Goal: Information Seeking & Learning: Check status

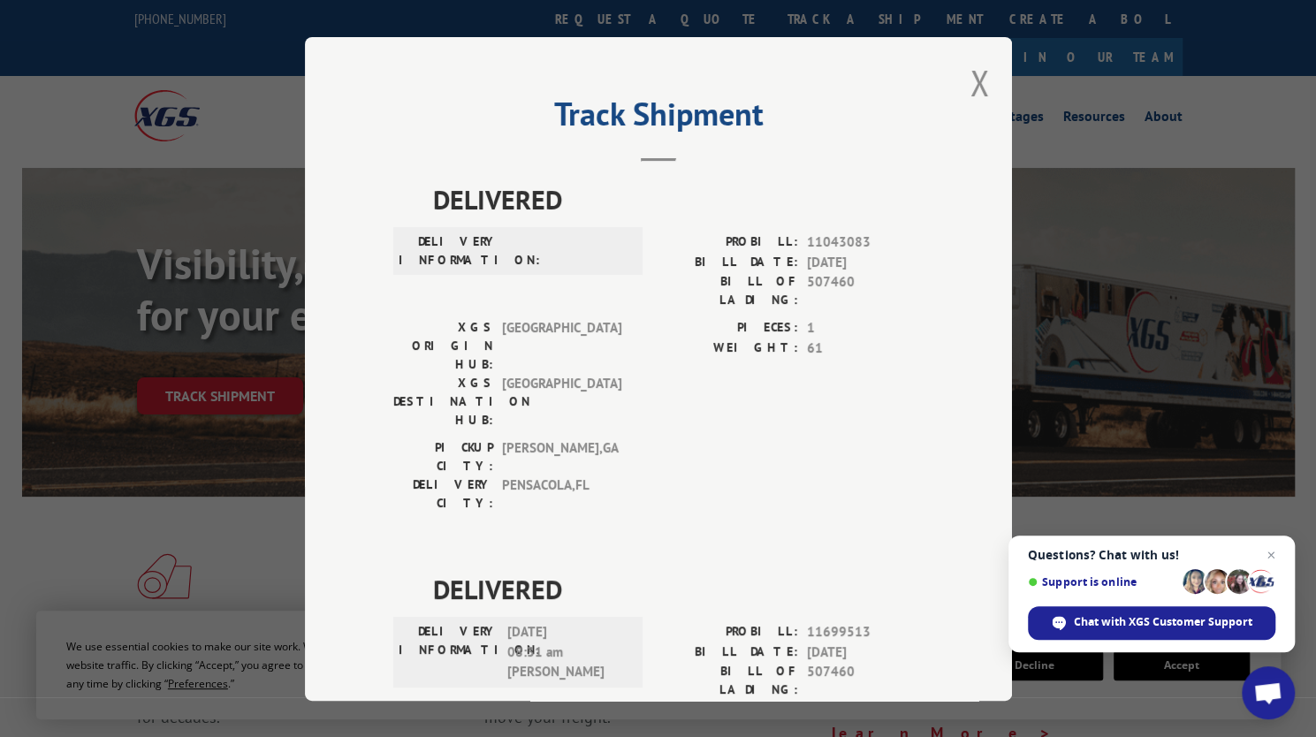
scroll to position [1005, 0]
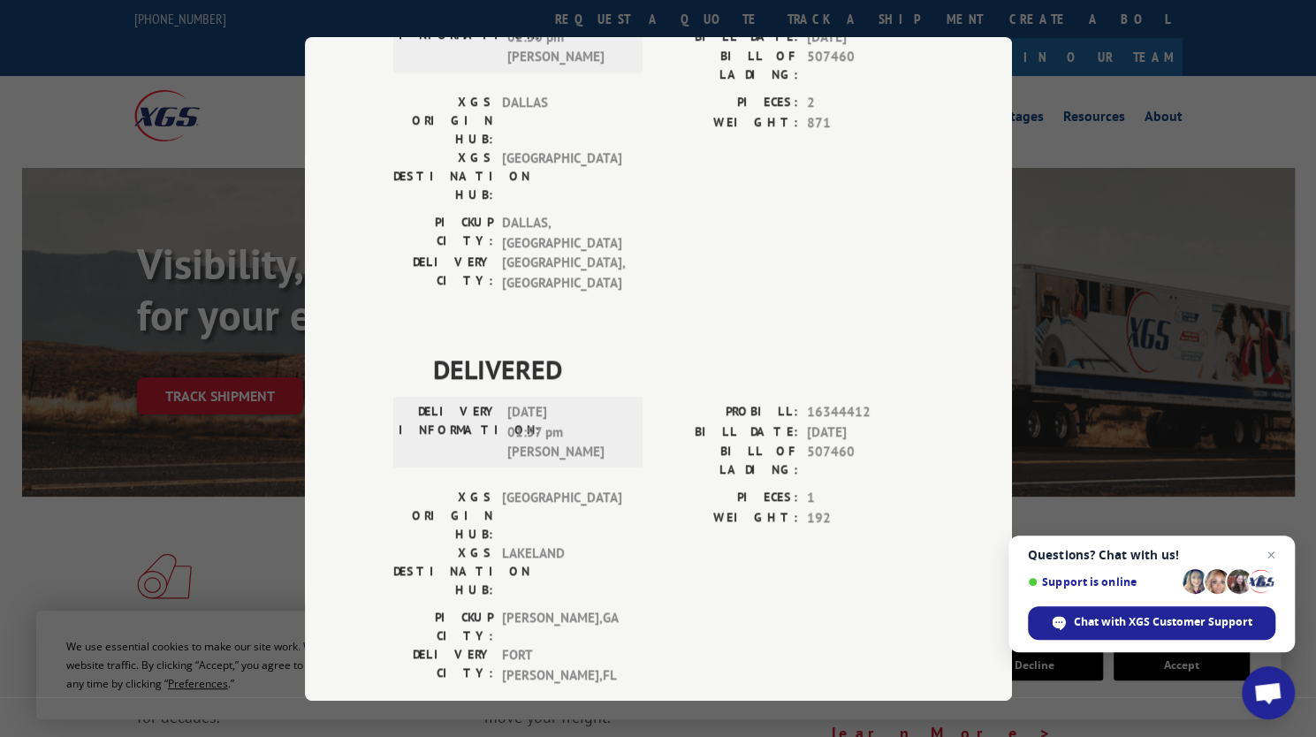
click at [1219, 109] on div "Track Shipment DELIVERED DELIVERY INFORMATION: PROBILL: 11043083 BILL DATE: 12/…" at bounding box center [658, 368] width 1316 height 737
click at [1297, 84] on div "Track Shipment DELIVERED DELIVERY INFORMATION: PROBILL: 11043083 BILL DATE: 12/…" at bounding box center [658, 368] width 1316 height 737
click at [247, 106] on div "Track Shipment DELIVERED DELIVERY INFORMATION: PROBILL: 11043083 BILL DATE: 12/…" at bounding box center [658, 368] width 1316 height 737
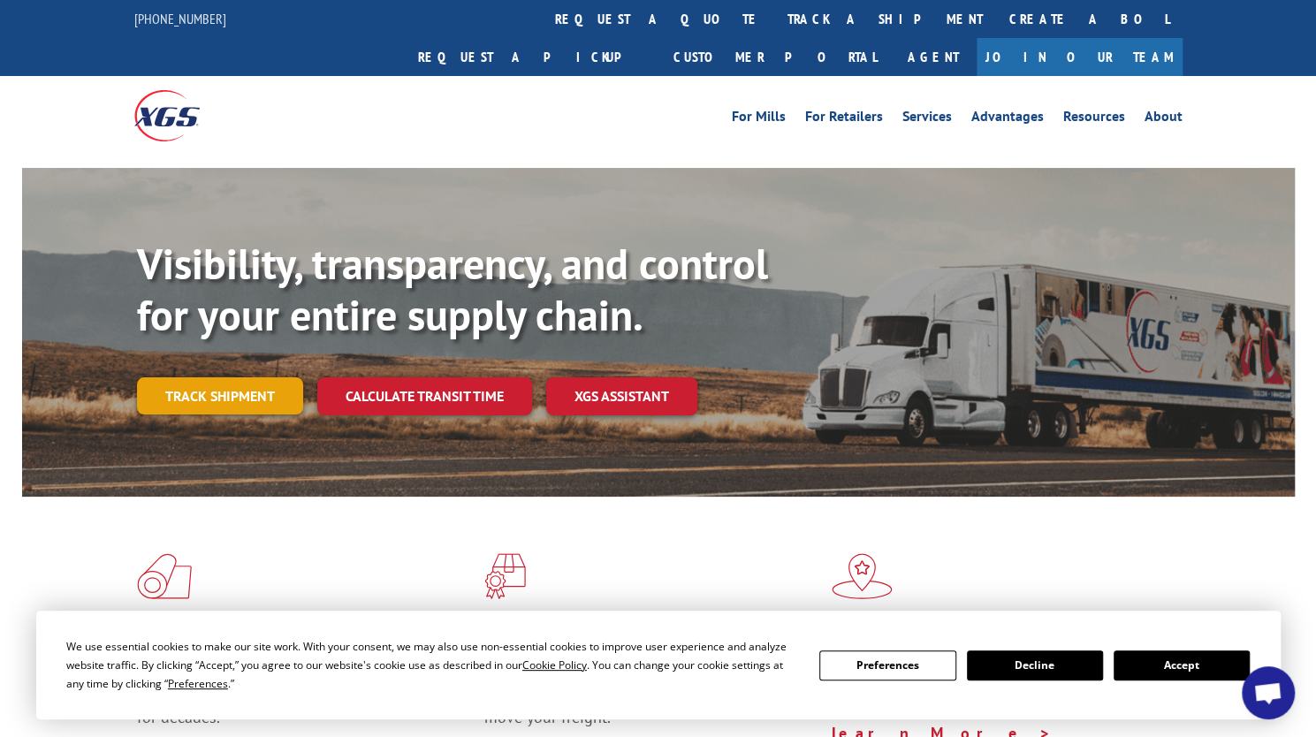
click at [232, 377] on link "Track shipment" at bounding box center [220, 395] width 166 height 37
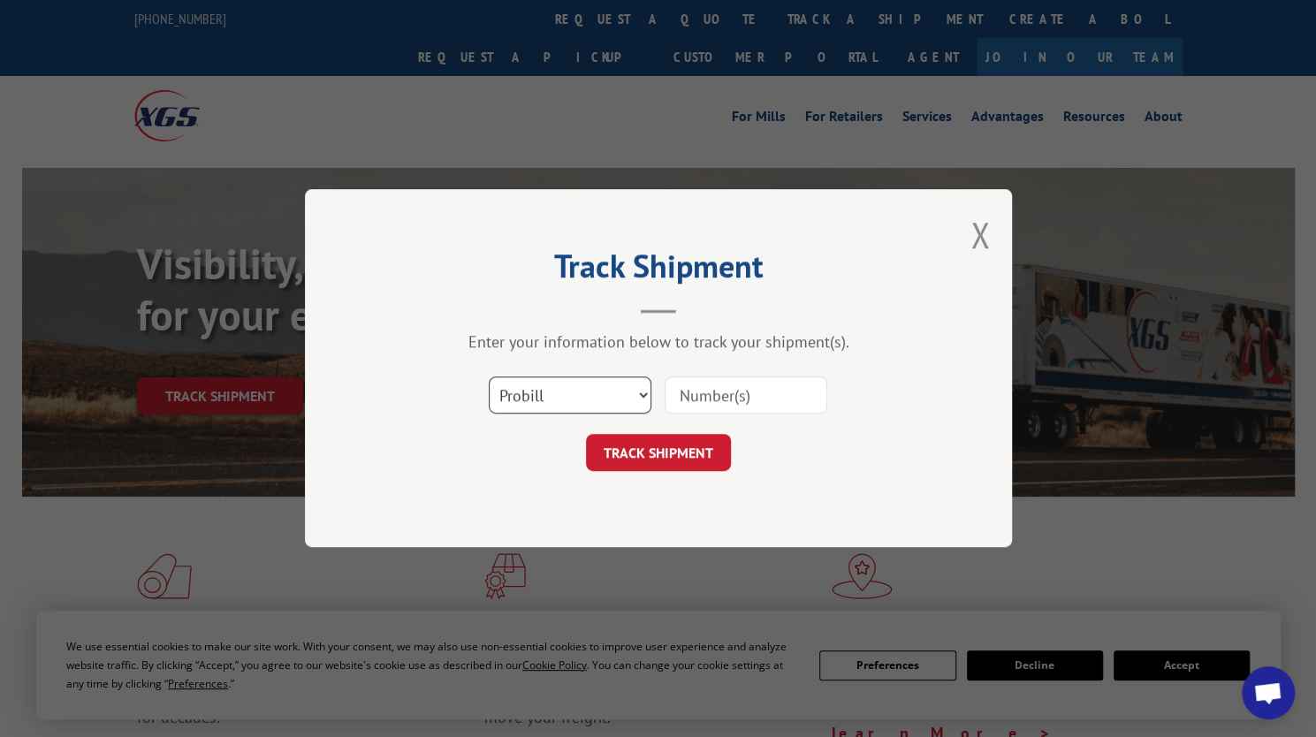
click at [620, 390] on select "Select category... Probill BOL PO" at bounding box center [570, 395] width 163 height 37
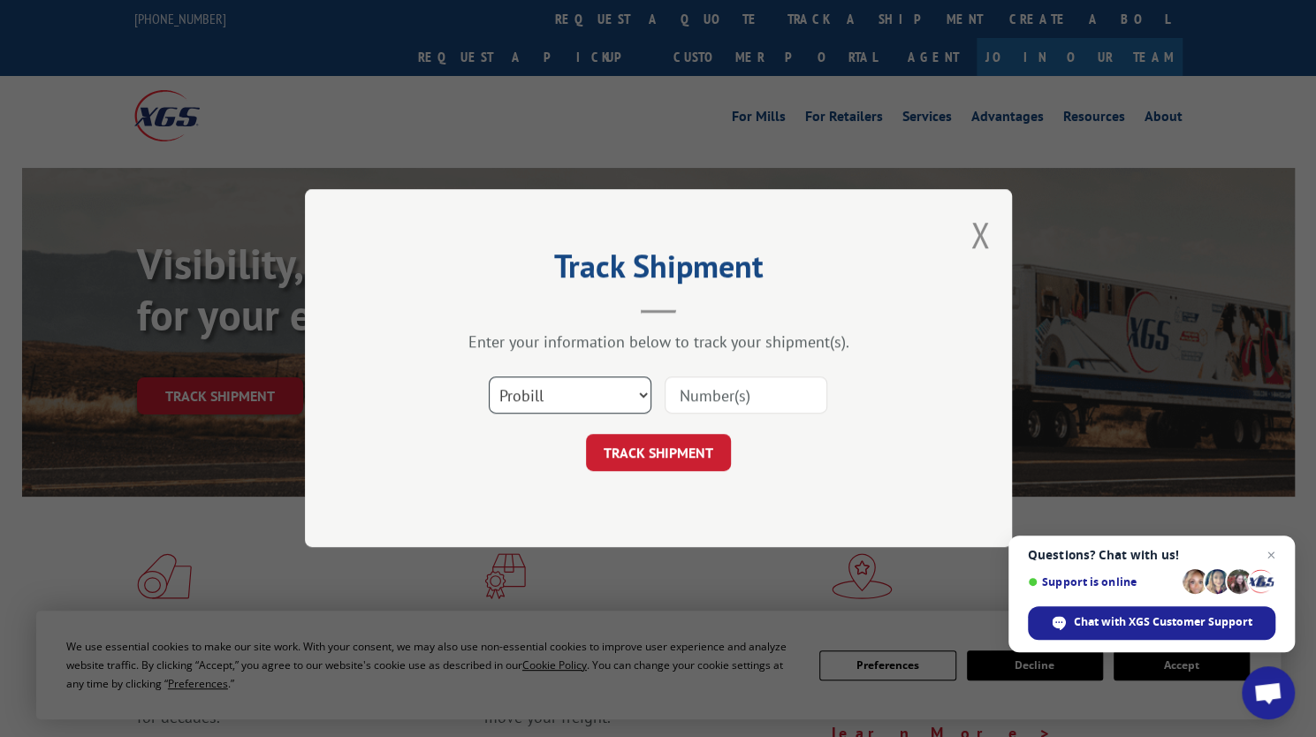
select select "bol"
click at [489, 377] on select "Select category... Probill BOL PO" at bounding box center [570, 395] width 163 height 37
click at [693, 399] on input at bounding box center [746, 395] width 163 height 37
paste input "507460"
type input "507460"
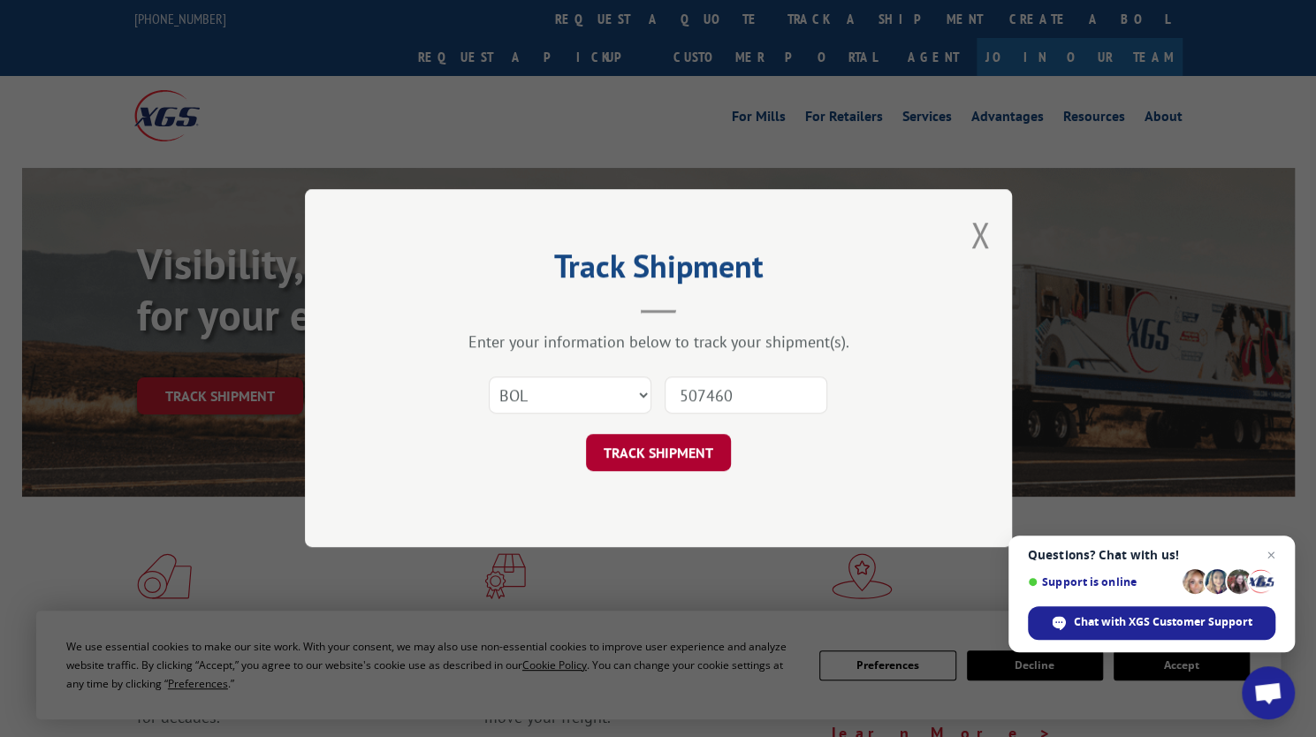
click at [667, 447] on button "TRACK SHIPMENT" at bounding box center [658, 453] width 145 height 37
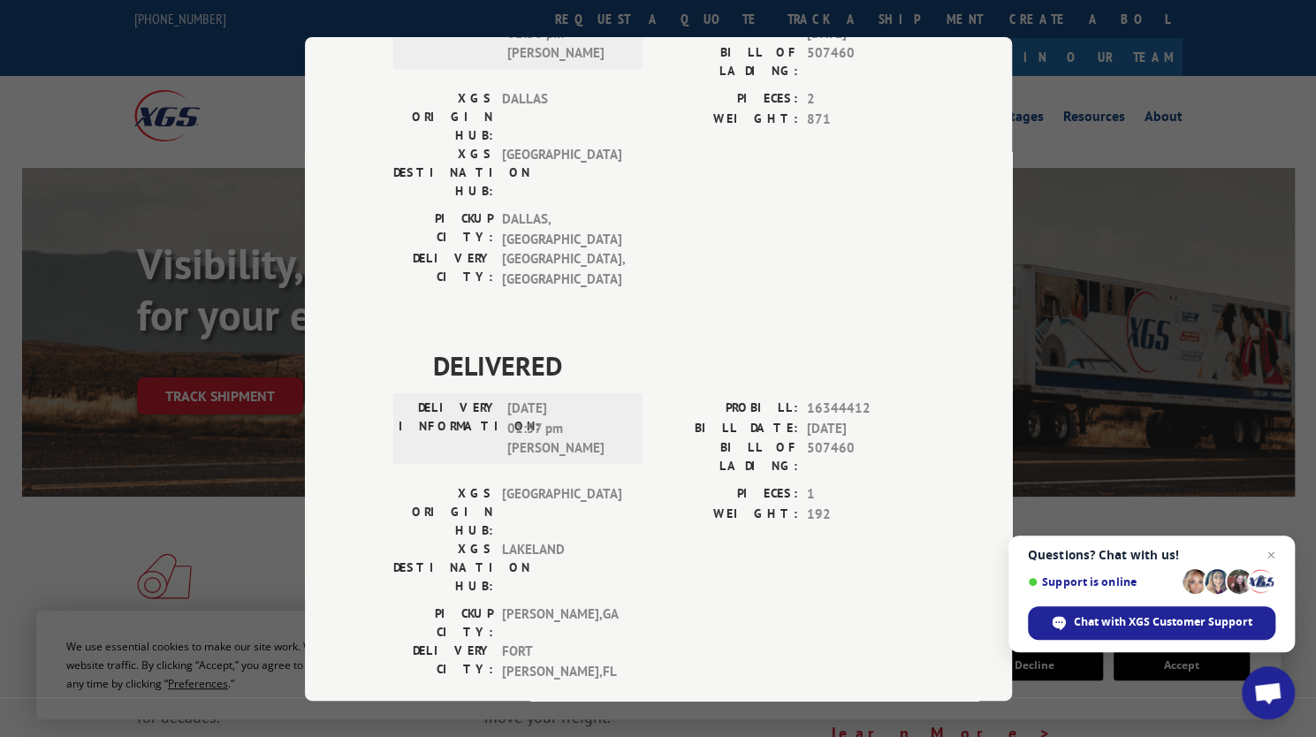
scroll to position [1149, 0]
